Goal: Transaction & Acquisition: Purchase product/service

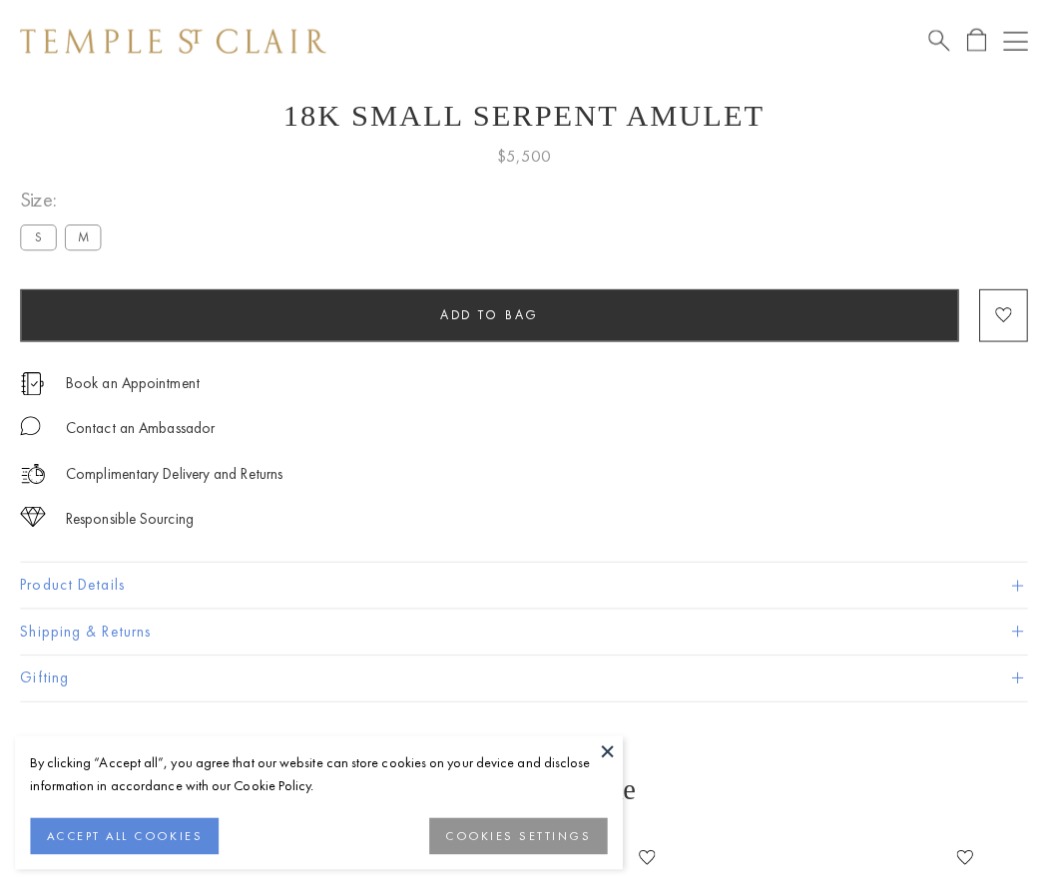
scroll to position [80, 0]
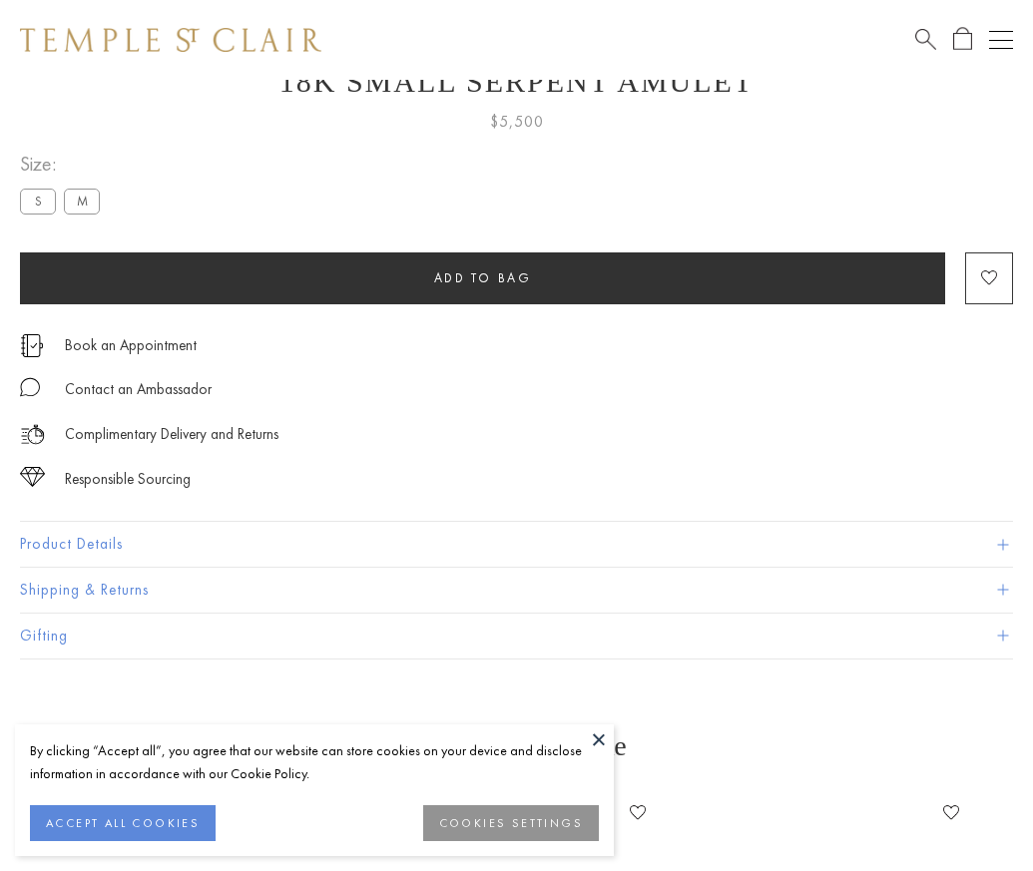
click at [482, 277] on span "Add to bag" at bounding box center [483, 277] width 98 height 17
